Goal: Task Accomplishment & Management: Manage account settings

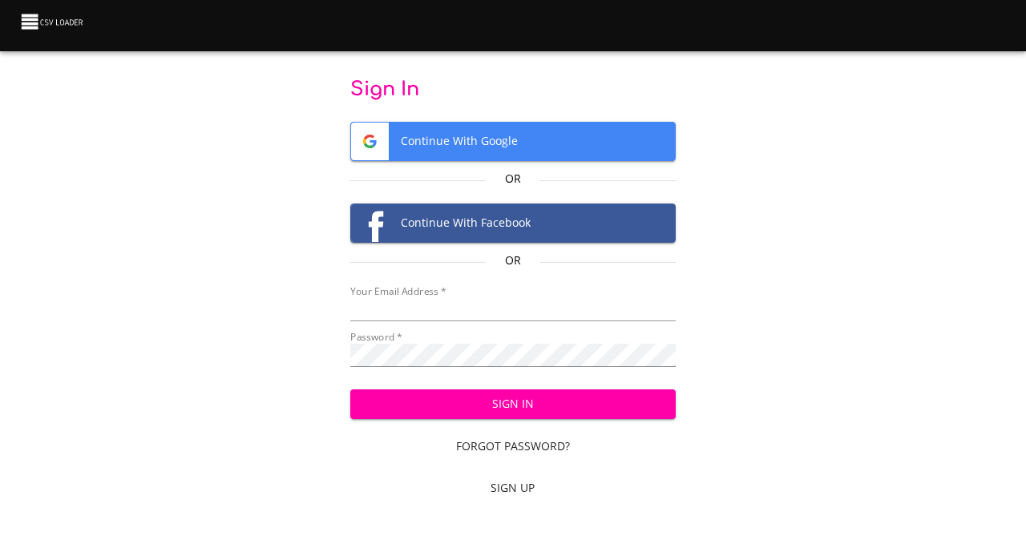
type input "[EMAIL_ADDRESS][DOMAIN_NAME]"
click at [285, 384] on div "Sign In Continue With Google Or Continue With Facebook Or Your Email Address   …" at bounding box center [513, 292] width 975 height 430
click at [499, 400] on span "Sign In" at bounding box center [512, 404] width 299 height 20
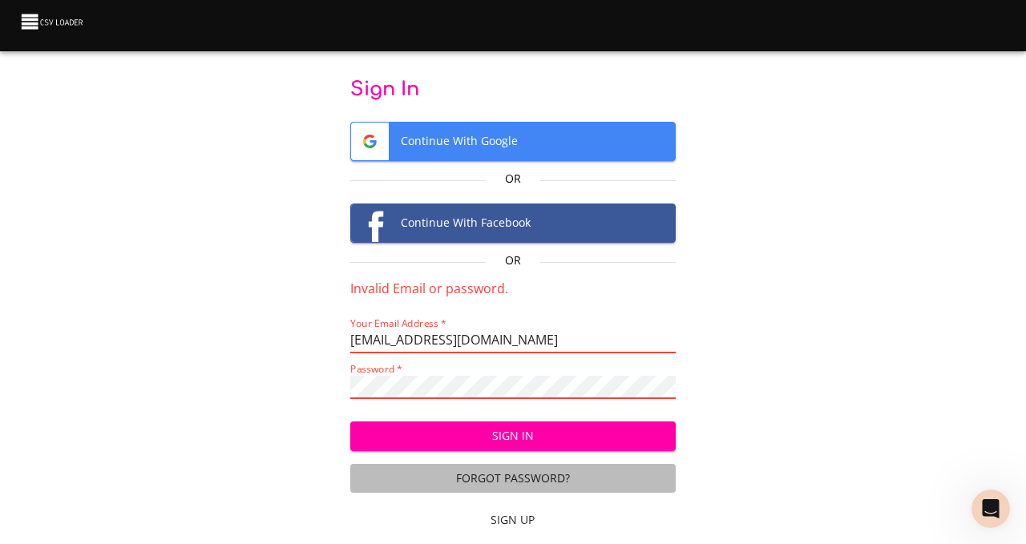
click at [494, 477] on span "Forgot Password?" at bounding box center [513, 479] width 312 height 20
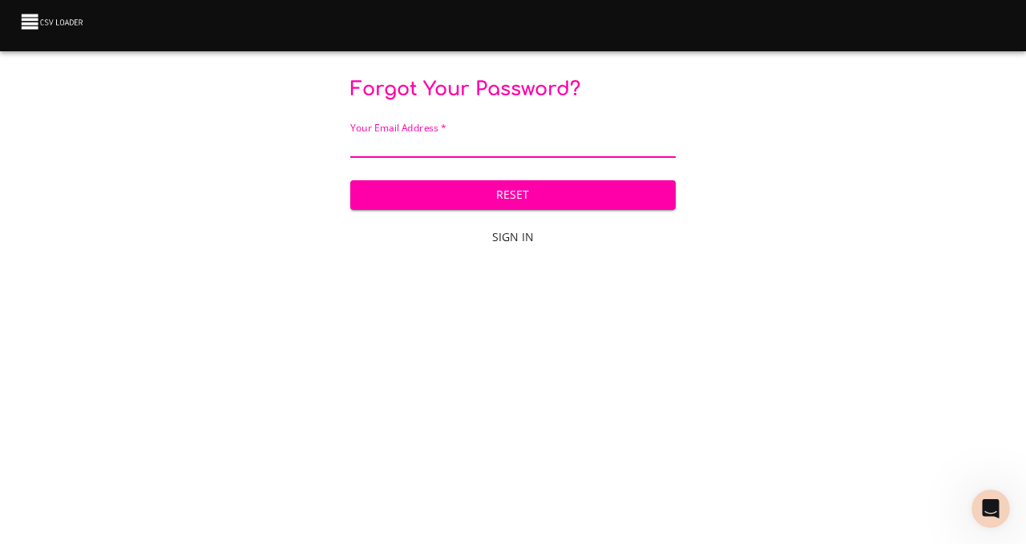
click at [457, 140] on input "email" at bounding box center [512, 146] width 325 height 23
click at [446, 145] on input "email" at bounding box center [512, 146] width 325 height 23
type input "[EMAIL_ADDRESS][DOMAIN_NAME]"
click at [509, 196] on span "Reset" at bounding box center [512, 195] width 299 height 20
